Goal: Task Accomplishment & Management: Complete application form

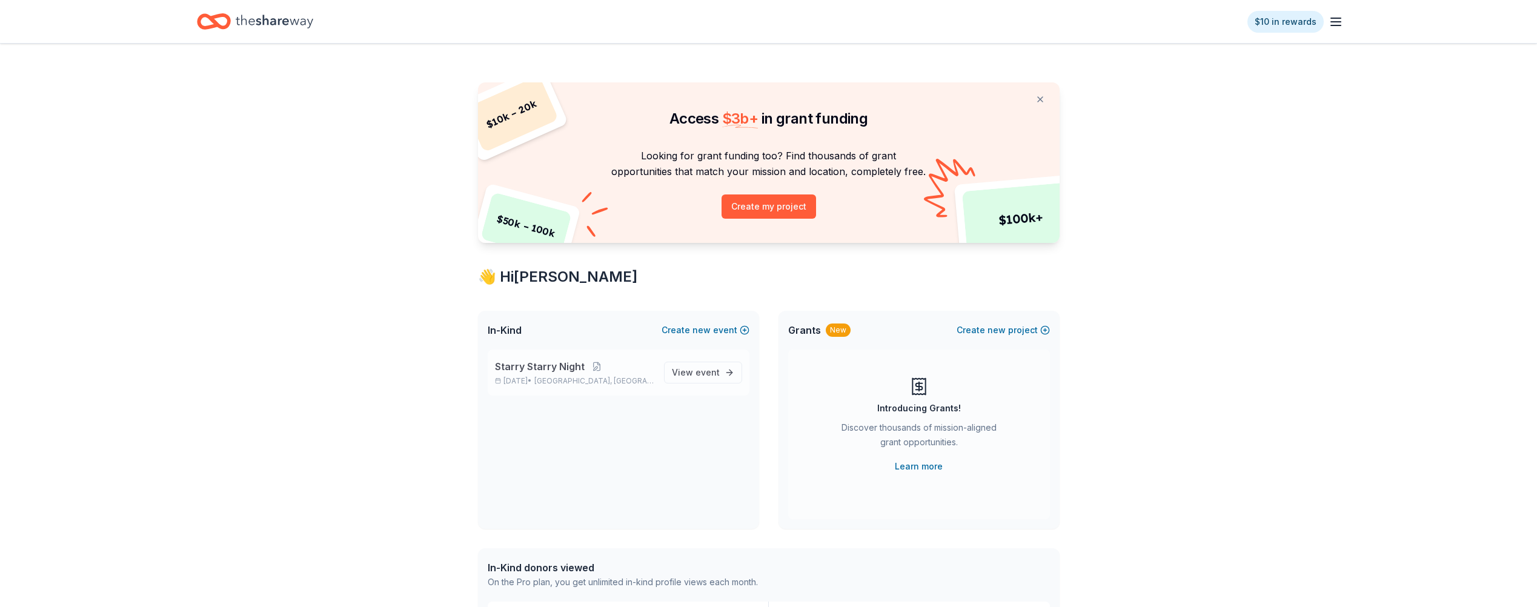
click at [562, 373] on span "Starry Starry Night" at bounding box center [540, 366] width 90 height 15
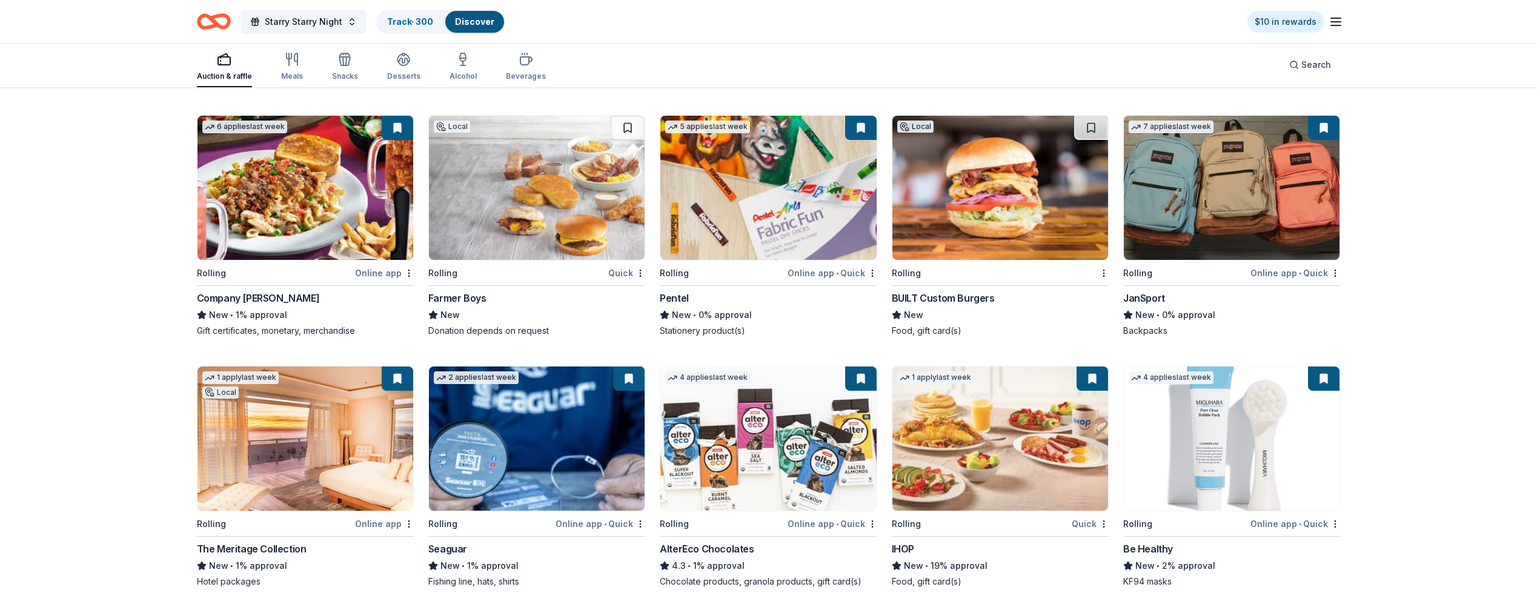
scroll to position [7240, 0]
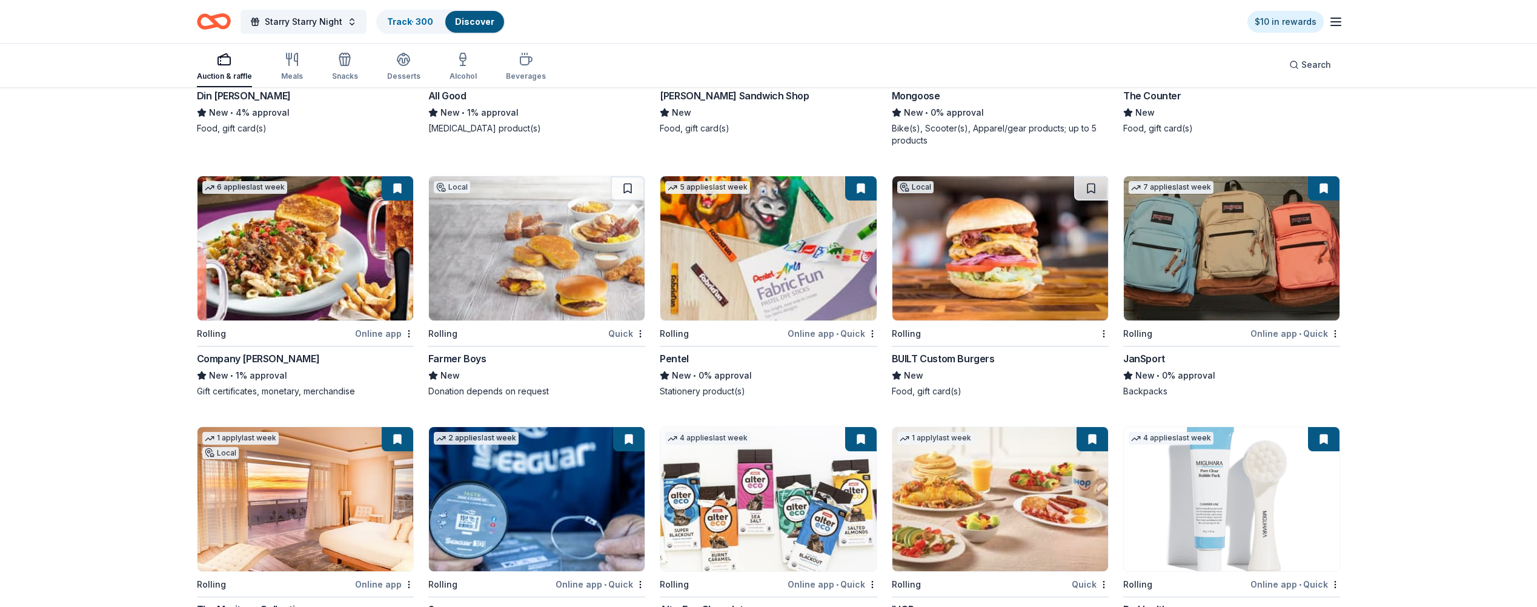
click at [582, 293] on img at bounding box center [537, 248] width 216 height 144
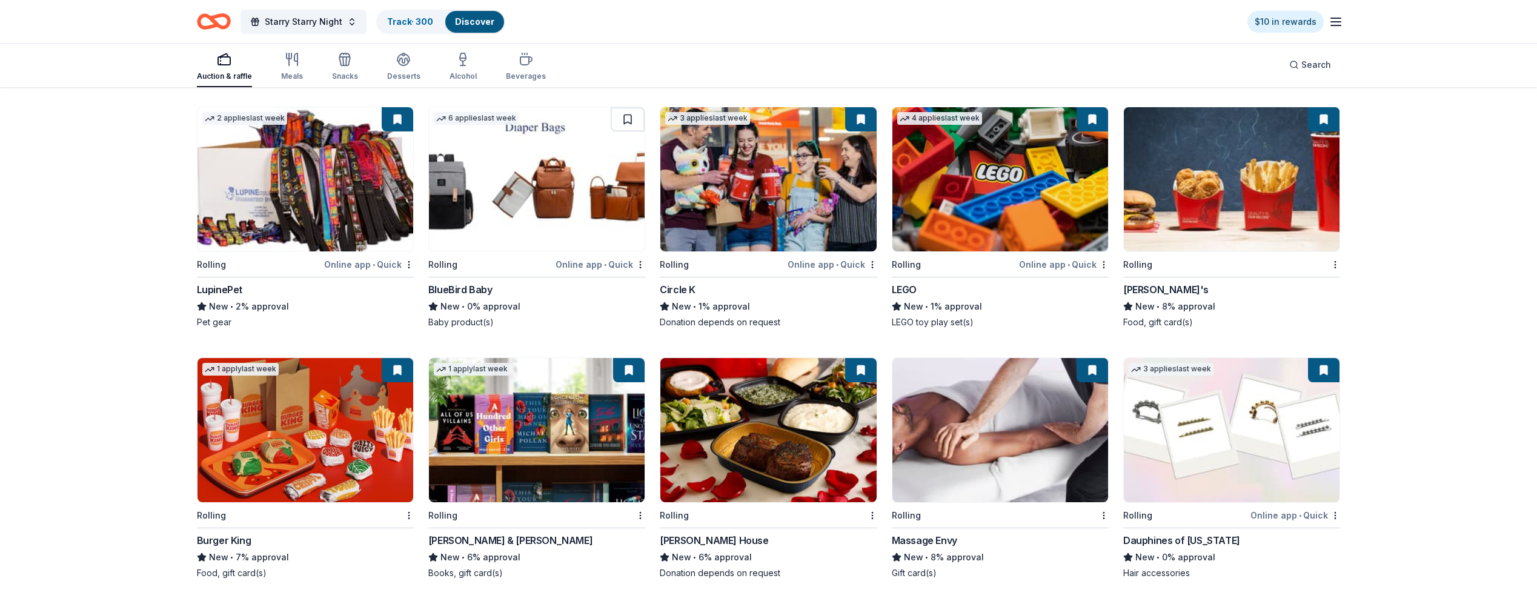
scroll to position [8527, 0]
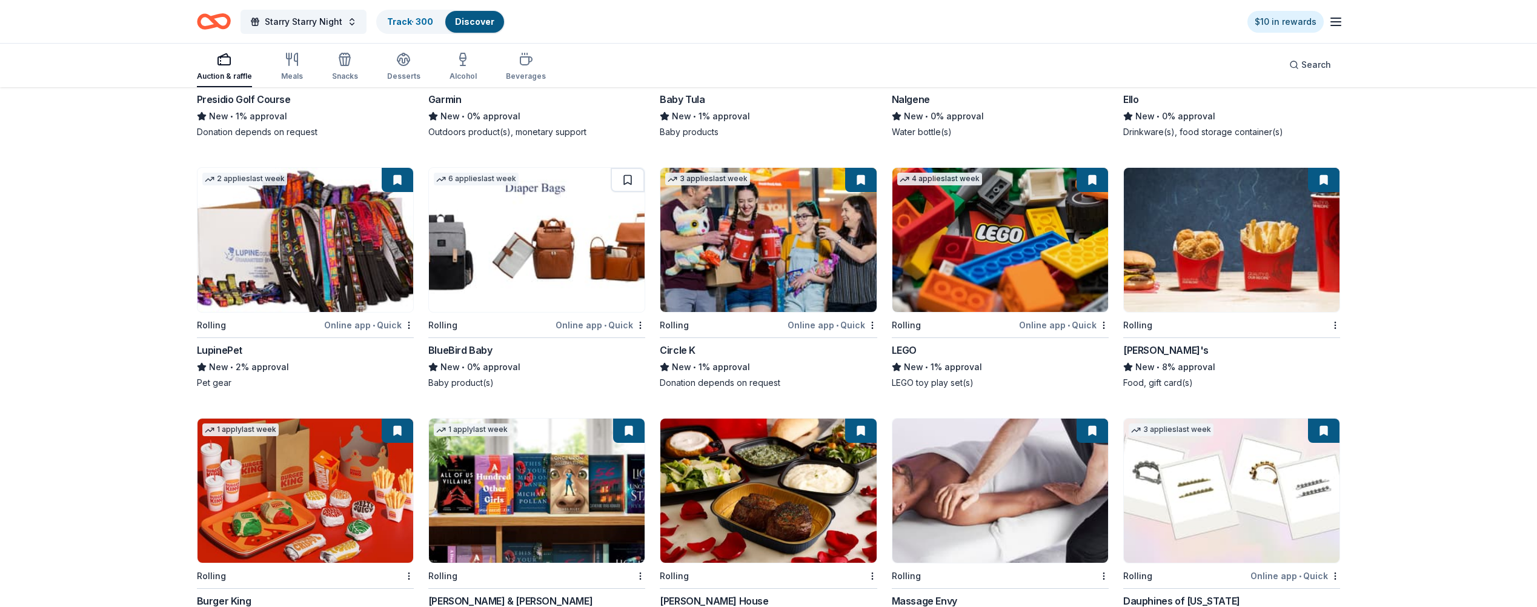
click at [536, 268] on img at bounding box center [537, 240] width 216 height 144
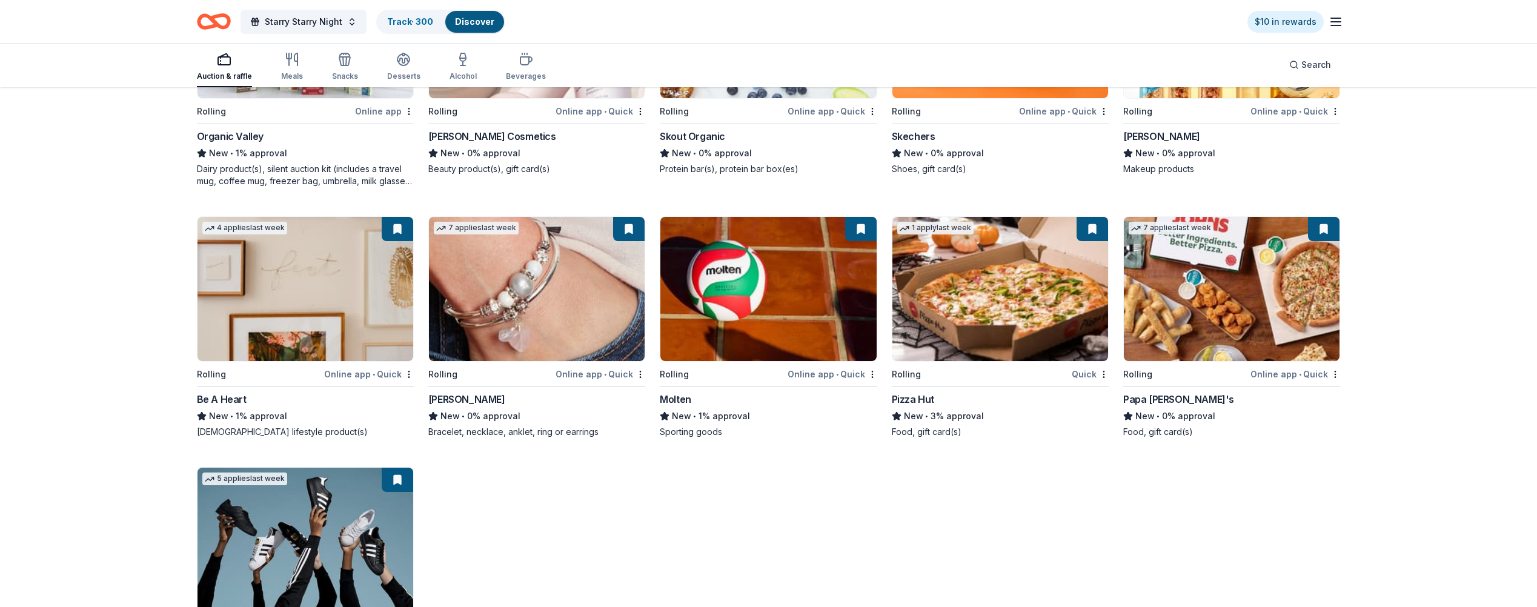
scroll to position [9599, 0]
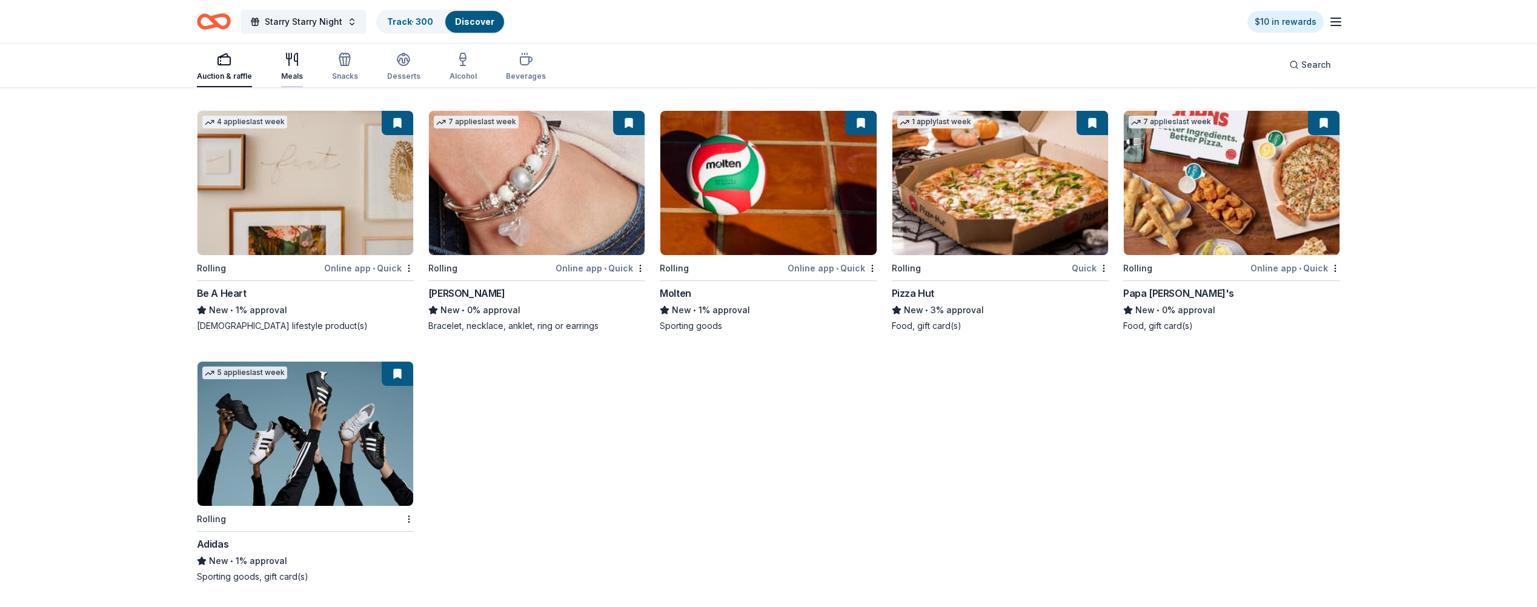
drag, startPoint x: 289, startPoint y: 69, endPoint x: 296, endPoint y: 71, distance: 6.9
click at [290, 70] on div "Meals" at bounding box center [292, 66] width 22 height 29
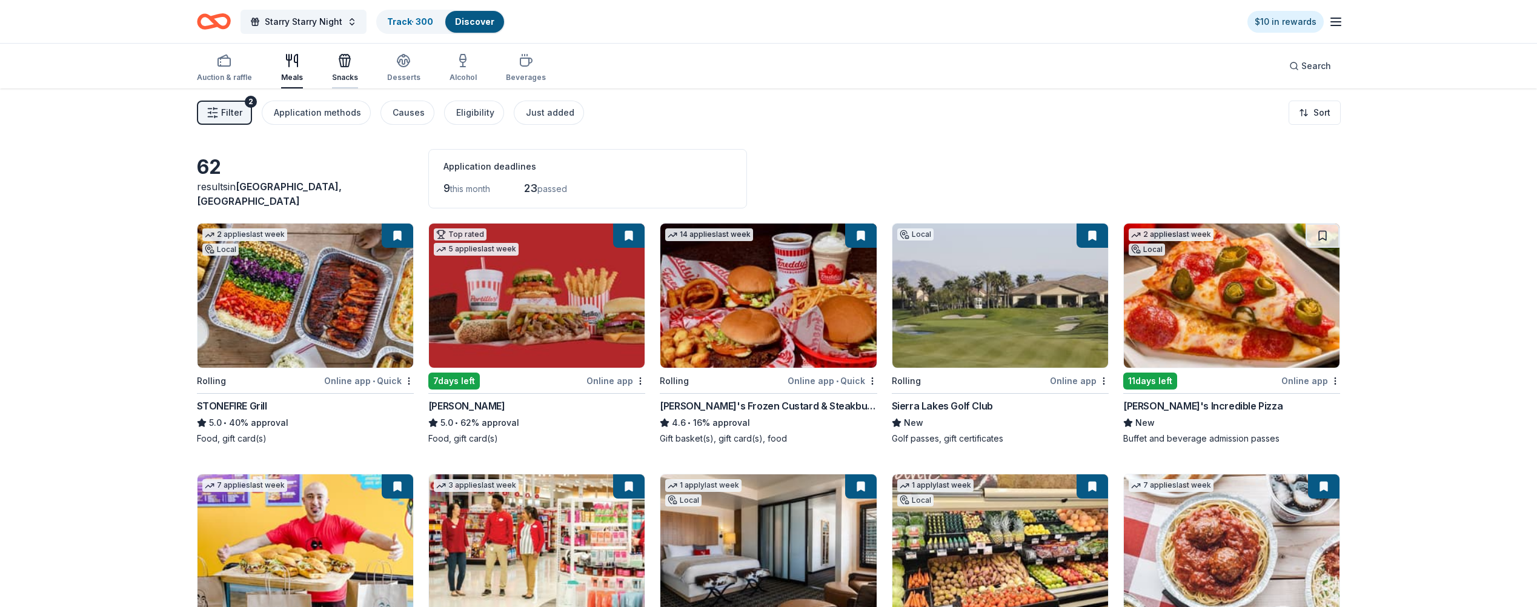
drag, startPoint x: 341, startPoint y: 67, endPoint x: 347, endPoint y: 65, distance: 6.3
click at [341, 67] on icon "button" at bounding box center [344, 62] width 11 height 8
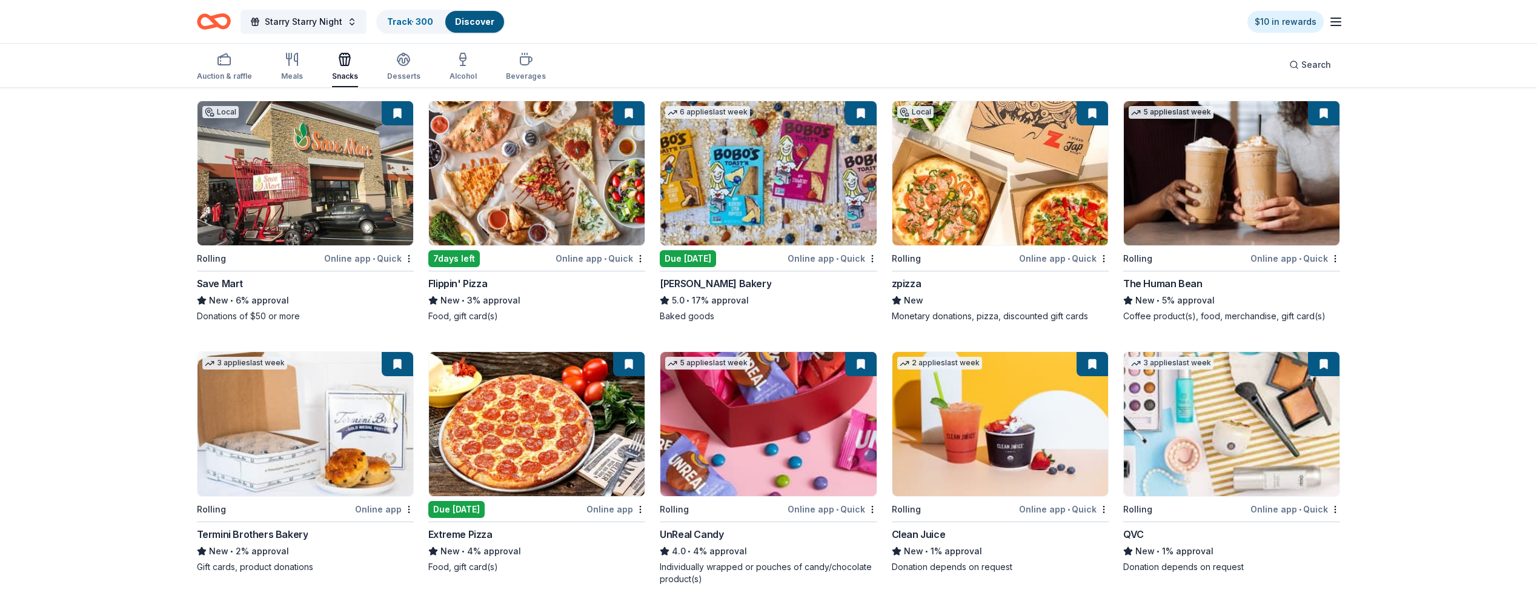
scroll to position [699, 0]
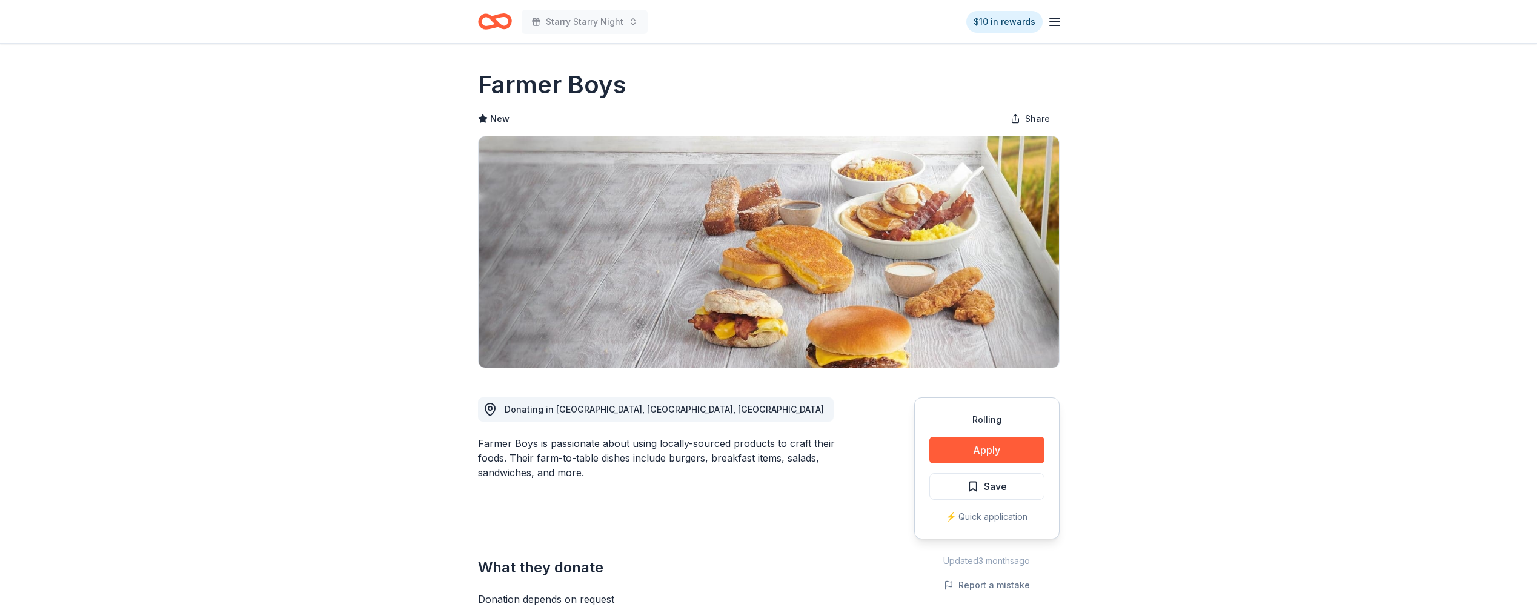
scroll to position [121, 0]
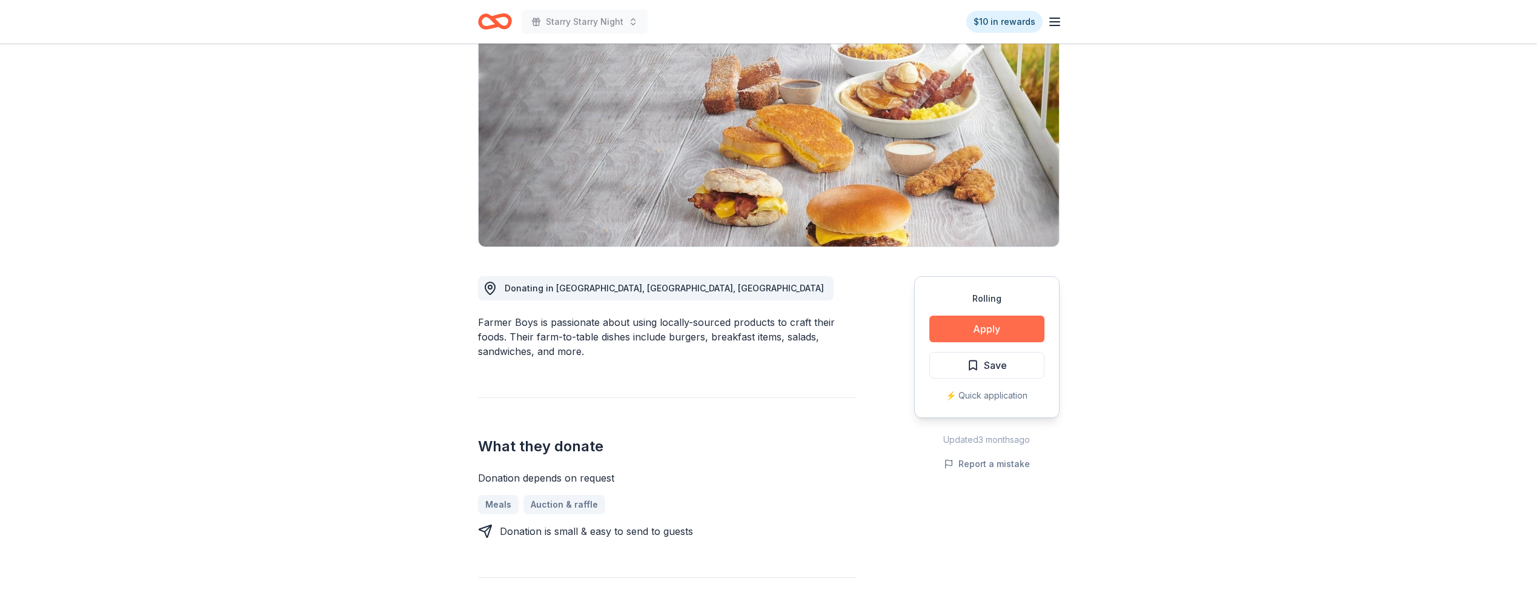
click at [966, 326] on button "Apply" at bounding box center [986, 329] width 115 height 27
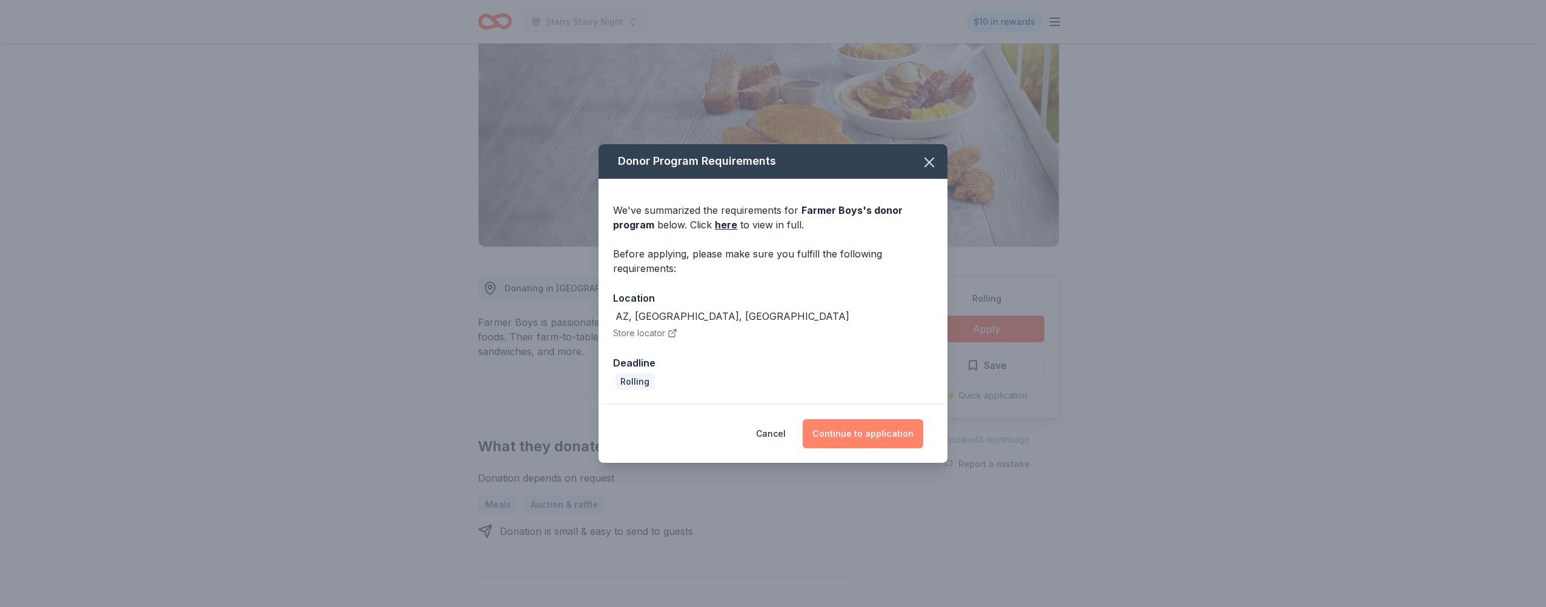
drag, startPoint x: 851, startPoint y: 426, endPoint x: 874, endPoint y: 436, distance: 25.0
click at [853, 427] on button "Continue to application" at bounding box center [863, 433] width 121 height 29
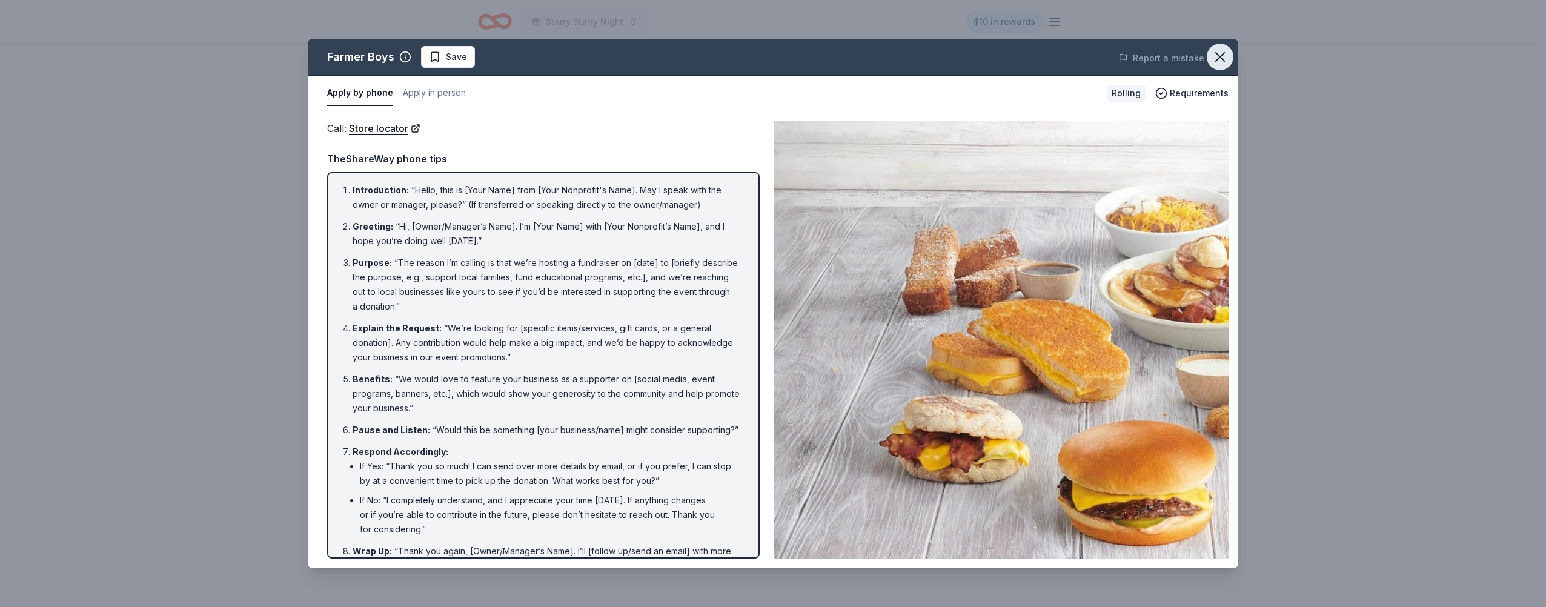
click at [1223, 61] on icon "button" at bounding box center [1220, 57] width 8 height 8
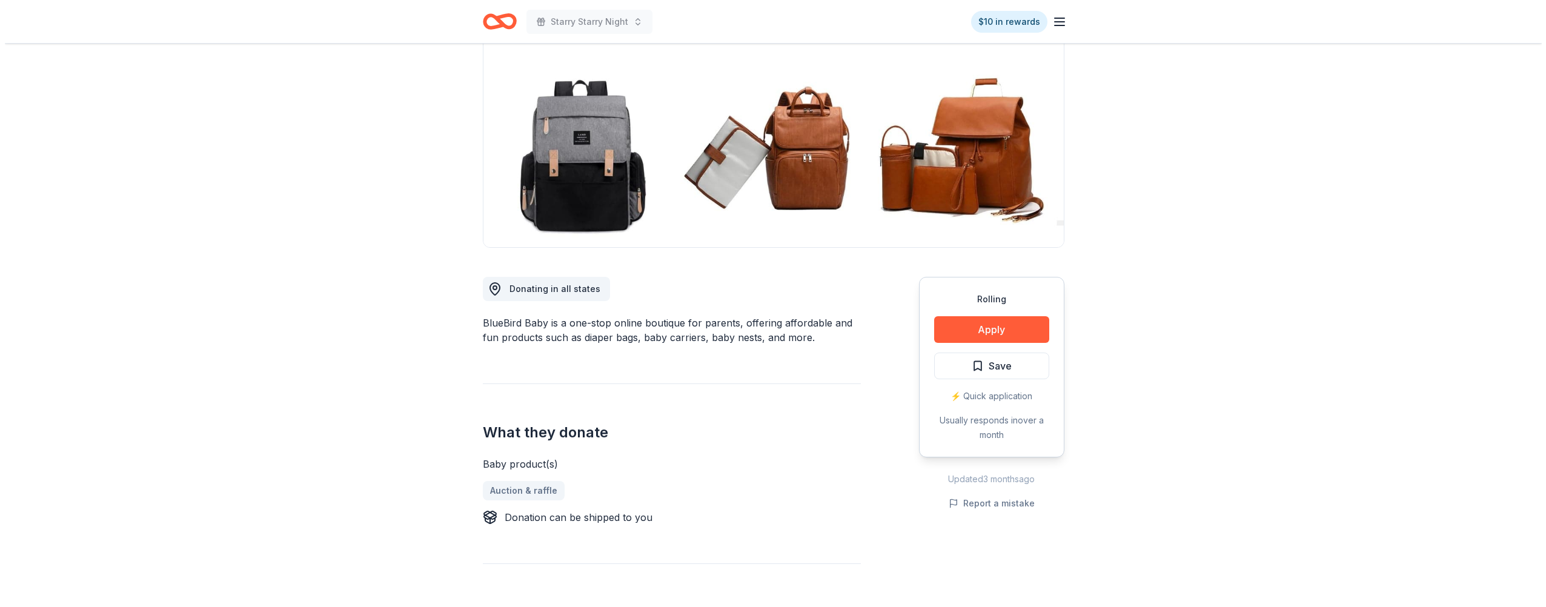
scroll to position [121, 0]
click at [1008, 325] on button "Apply" at bounding box center [986, 329] width 115 height 27
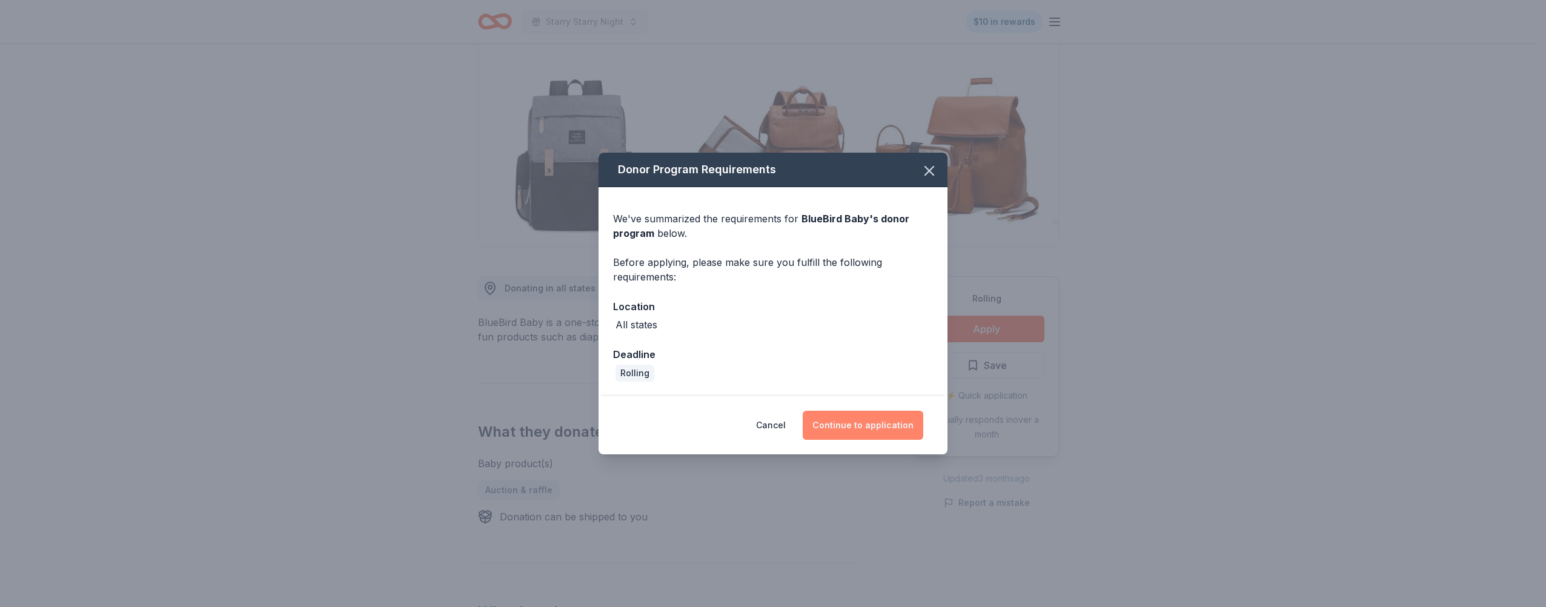
click at [882, 422] on button "Continue to application" at bounding box center [863, 425] width 121 height 29
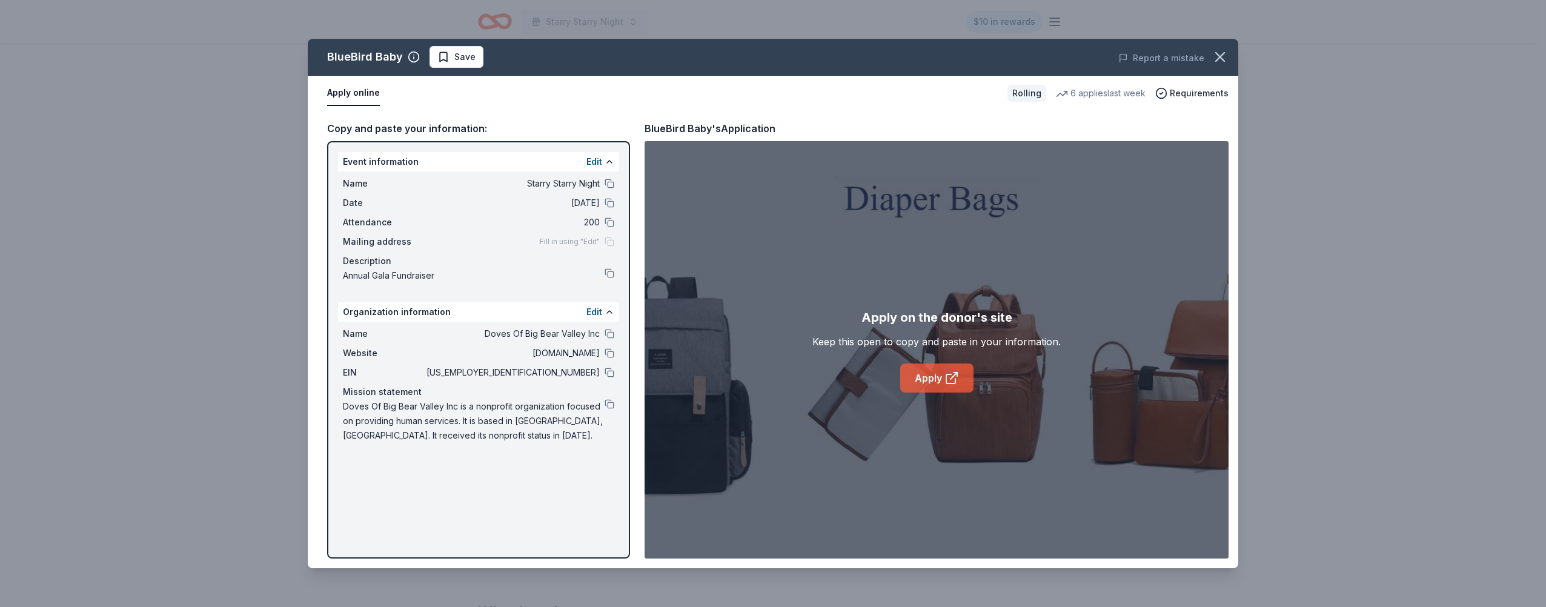
click at [963, 373] on link "Apply" at bounding box center [936, 378] width 73 height 29
